Goal: Find specific page/section: Find specific page/section

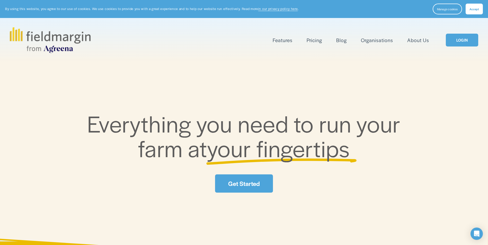
click at [232, 201] on div "Everything you need to run your farm at your fingertips Get Started" at bounding box center [244, 151] width 488 height 179
click at [469, 49] on div "Features Mapping Plan Work" at bounding box center [244, 40] width 468 height 26
click at [467, 42] on link "LOGIN" at bounding box center [462, 40] width 32 height 13
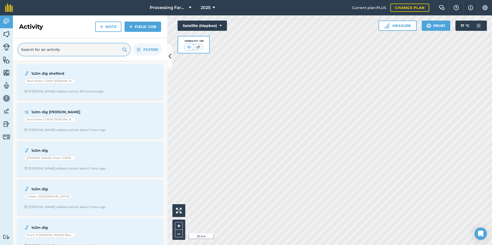
click at [59, 51] on input "text" at bounding box center [74, 49] width 112 height 12
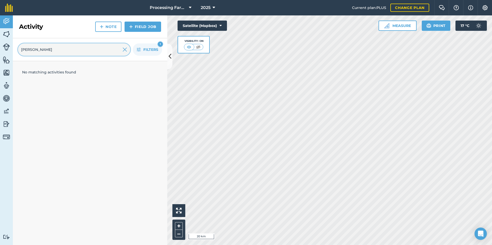
type input "beck"
click at [5, 34] on img at bounding box center [6, 34] width 7 height 8
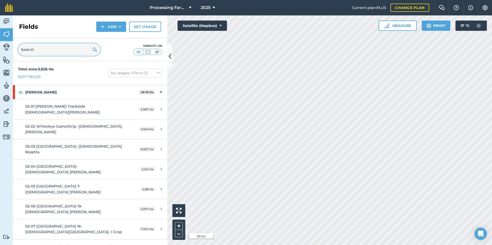
click at [58, 50] on input "text" at bounding box center [59, 49] width 82 height 12
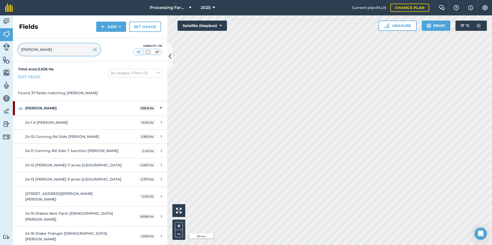
type input "beckett"
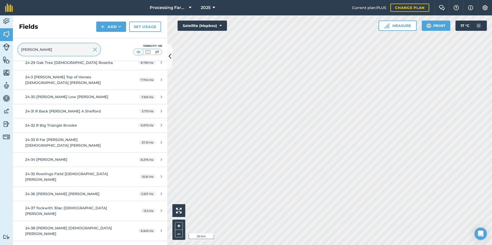
scroll to position [397, 0]
